Goal: Communication & Community: Answer question/provide support

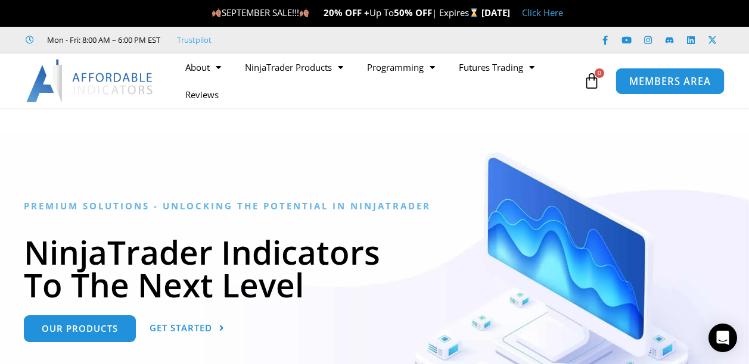
drag, startPoint x: 0, startPoint y: 0, endPoint x: 646, endPoint y: 83, distance: 651.4
click at [646, 83] on span "MEMBERS AREA" at bounding box center [670, 81] width 82 height 10
click at [657, 82] on span "MEMBERS AREA" at bounding box center [670, 81] width 82 height 10
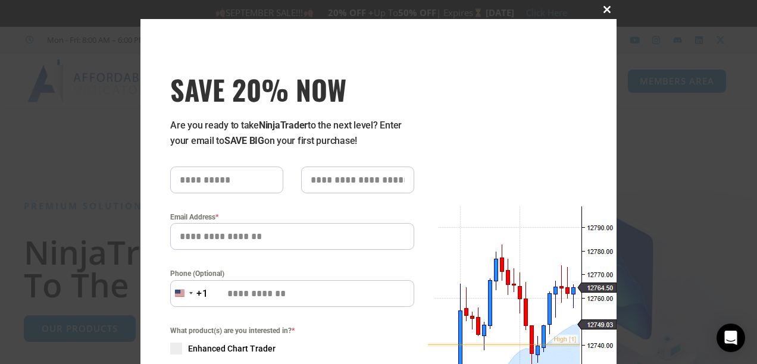
click at [600, 11] on span at bounding box center [607, 9] width 19 height 7
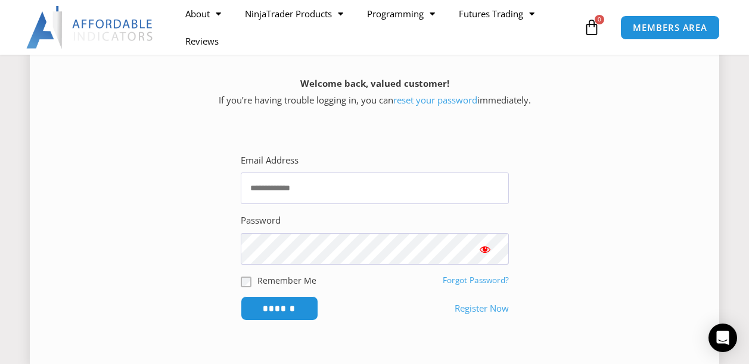
scroll to position [238, 0]
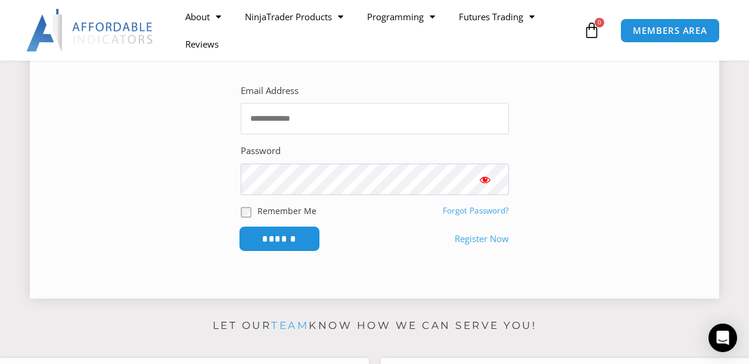
type input "**********"
click at [288, 242] on input "******" at bounding box center [279, 239] width 82 height 26
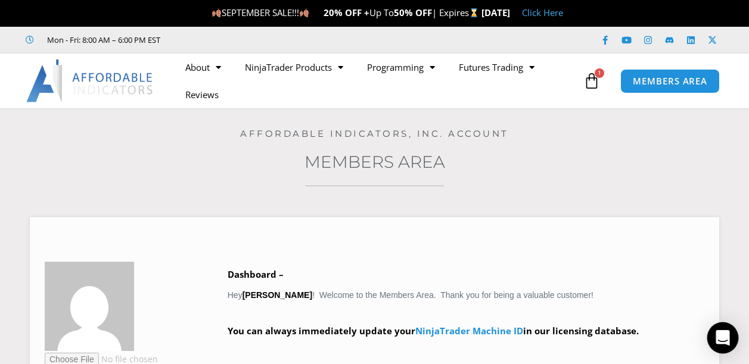
click at [718, 339] on icon "Open Intercom Messenger" at bounding box center [722, 337] width 14 height 15
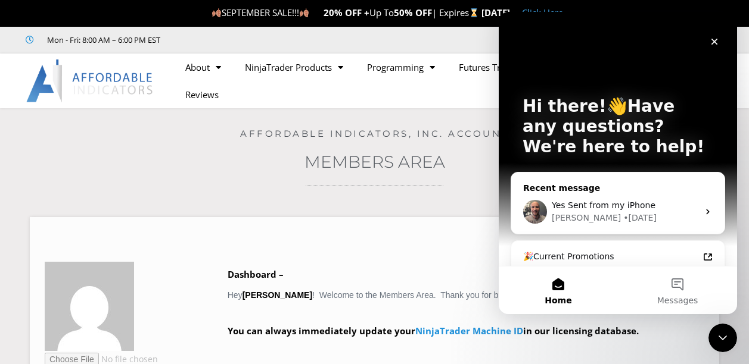
click at [597, 201] on span "Yes Sent from my iPhone" at bounding box center [603, 206] width 104 height 10
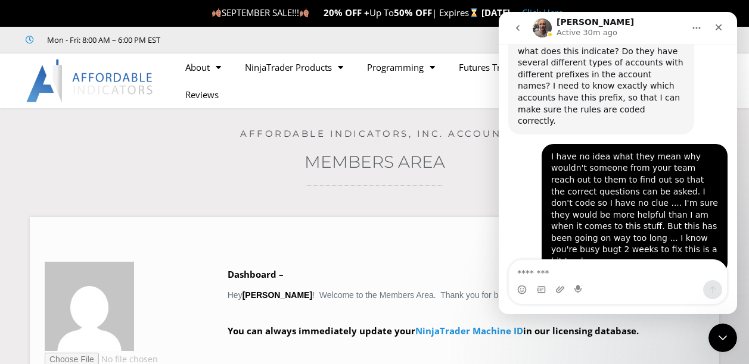
scroll to position [2747, 0]
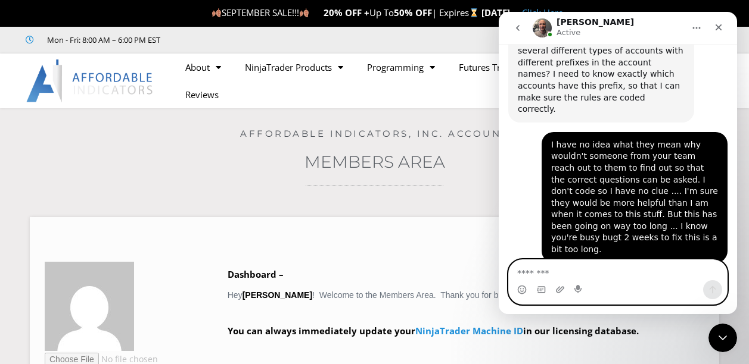
click at [534, 273] on textarea "Message…" at bounding box center [618, 270] width 218 height 20
click at [567, 275] on textarea "Message…" at bounding box center [618, 270] width 218 height 20
click at [569, 320] on div "Yes Sent from my iPhone Monique • 2d ago" at bounding box center [617, 349] width 219 height 58
click at [553, 275] on textarea "Message…" at bounding box center [618, 270] width 218 height 20
type textarea "*******"
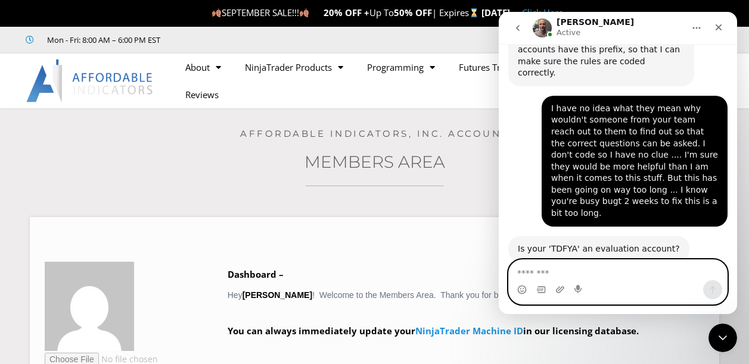
scroll to position [2798, 0]
